Goal: Information Seeking & Learning: Find specific page/section

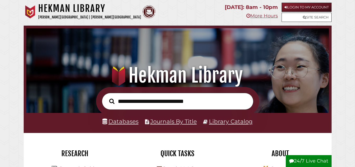
scroll to position [100, 300]
click at [295, 6] on link "Login to My Account" at bounding box center [307, 7] width 50 height 9
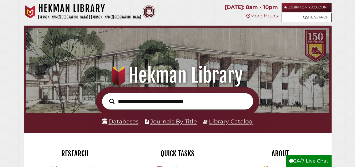
scroll to position [31, 0]
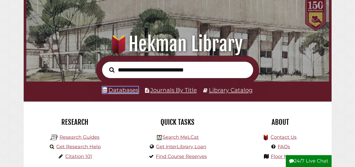
click at [115, 88] on link "Databases" at bounding box center [120, 89] width 36 height 7
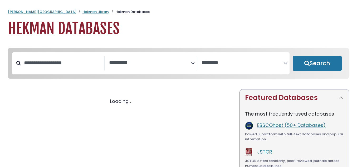
select select "Database Subject Filter"
select select "Database Vendors Filter"
click at [121, 91] on h2 at bounding box center [120, 91] width 225 height 0
select select "Database Subject Filter"
select select "Database Vendors Filter"
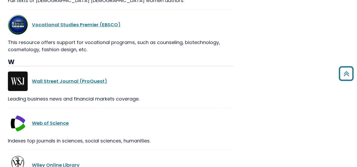
scroll to position [10752, 0]
click at [64, 119] on link "Web of Science" at bounding box center [50, 122] width 37 height 7
